Goal: Task Accomplishment & Management: Manage account settings

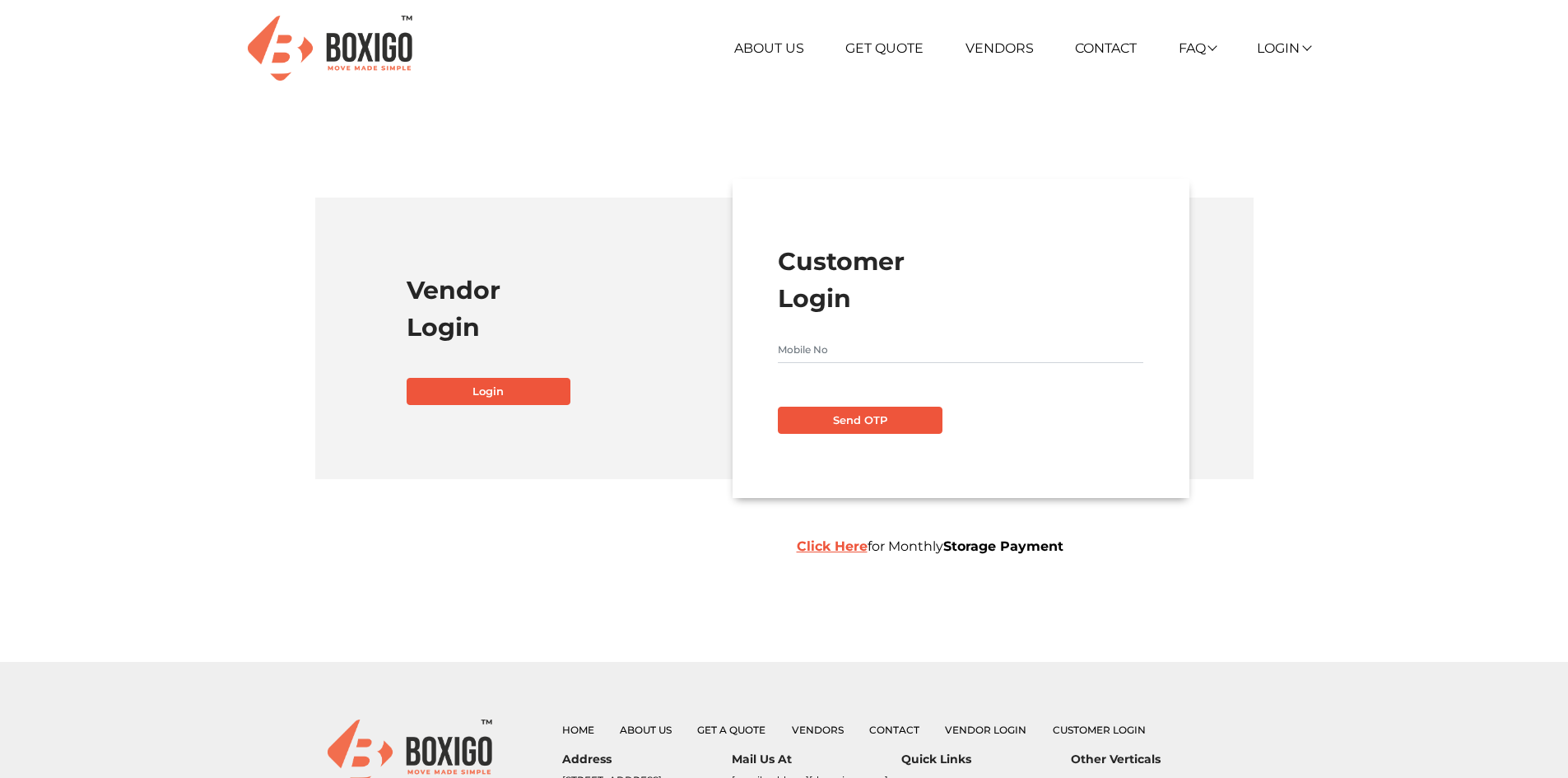
click at [847, 345] on input "text" at bounding box center [960, 350] width 366 height 26
type input "7386867623"
click at [868, 433] on button "Send OTP" at bounding box center [860, 420] width 165 height 28
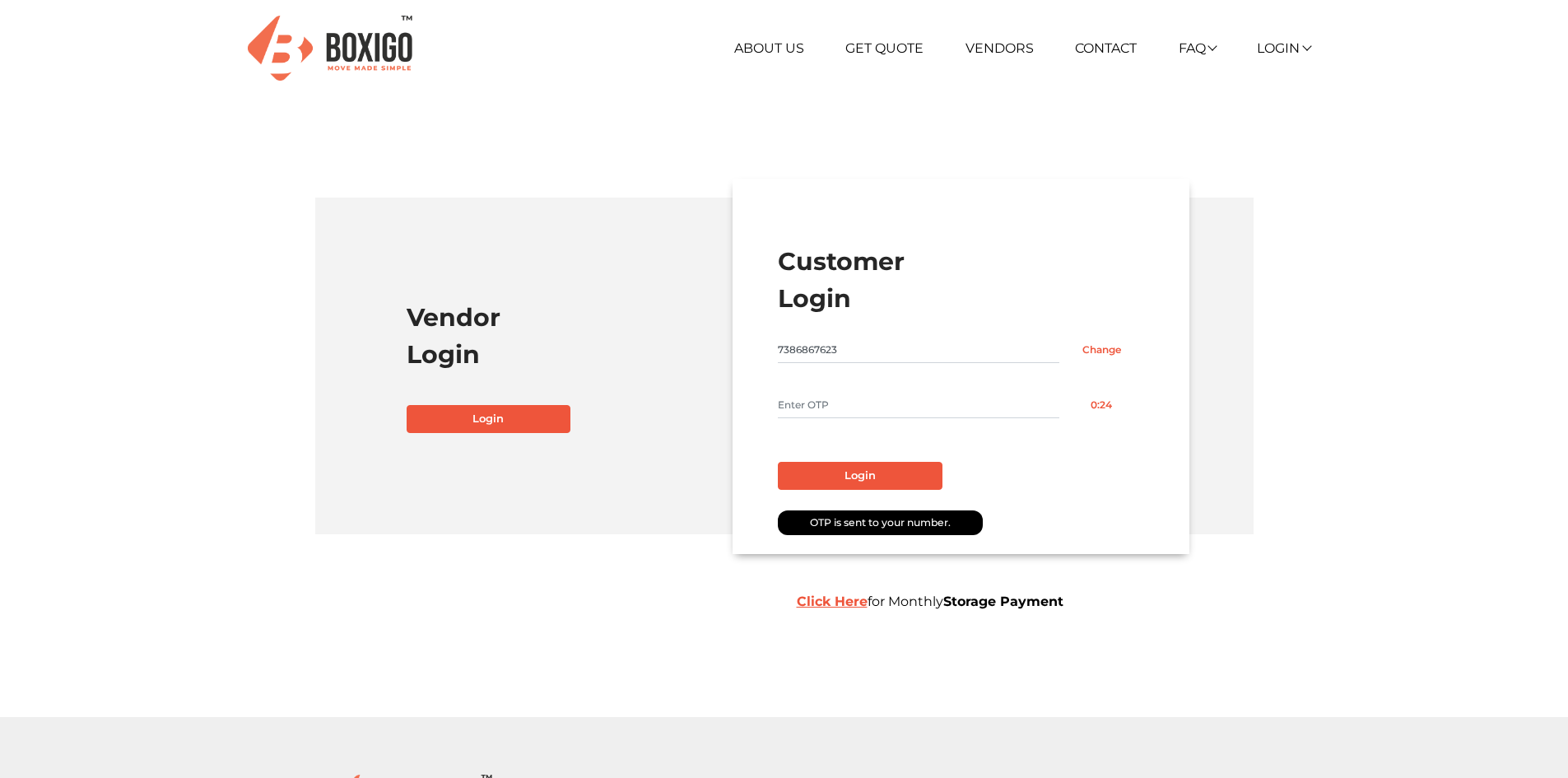
click at [841, 399] on input "text" at bounding box center [918, 405] width 281 height 26
type input "9359"
click at [885, 464] on button "Login" at bounding box center [860, 475] width 165 height 28
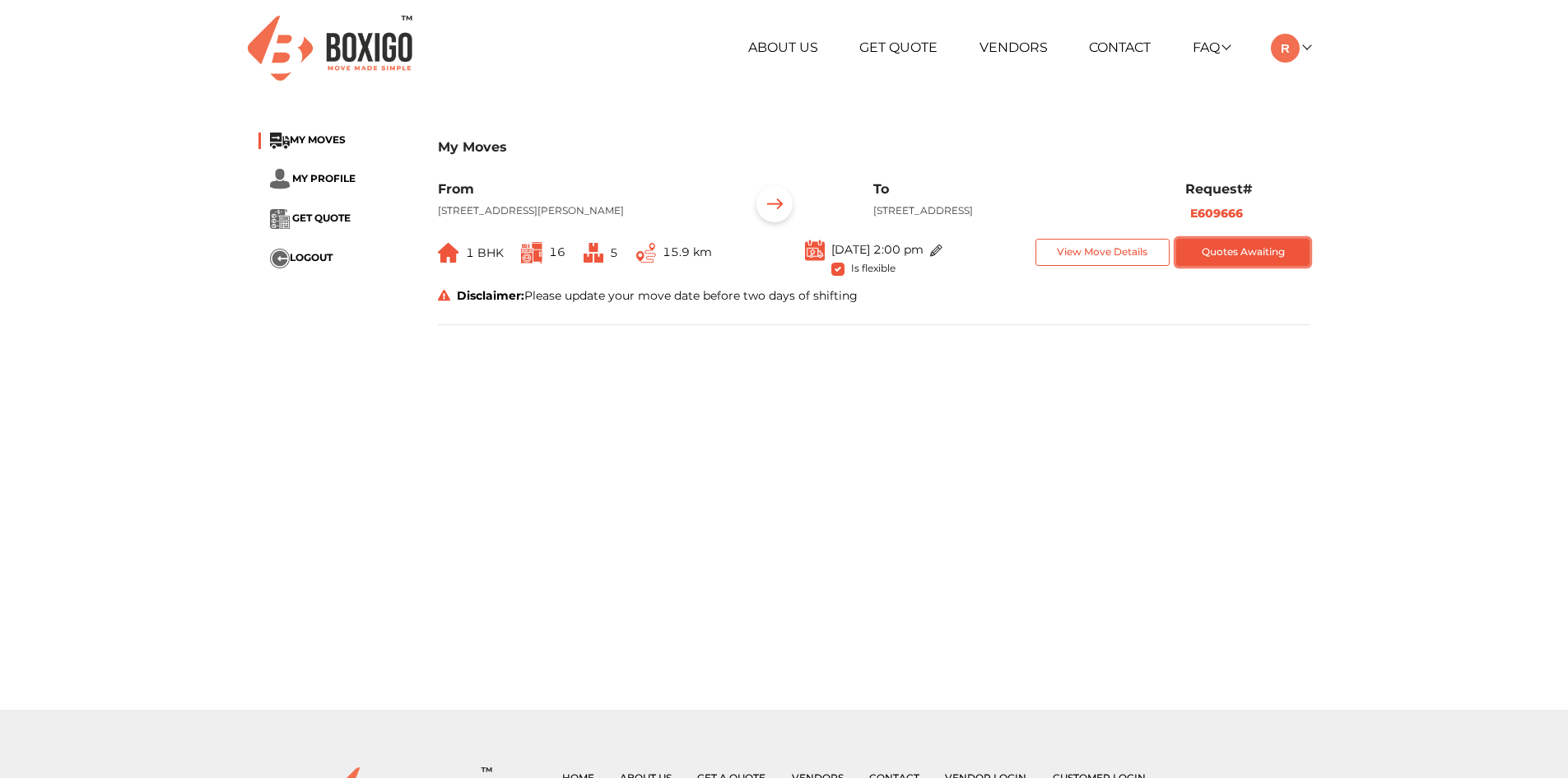
click at [1224, 261] on button "Quotes Awaiting" at bounding box center [1243, 253] width 134 height 27
click at [1285, 59] on img at bounding box center [1285, 47] width 28 height 28
click at [1306, 159] on button "LOGOUT" at bounding box center [1337, 164] width 131 height 30
